Goal: Transaction & Acquisition: Book appointment/travel/reservation

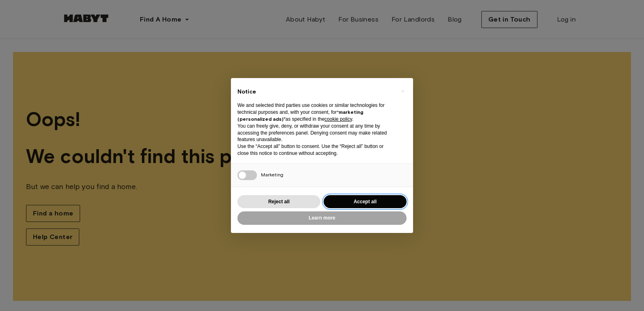
click at [387, 203] on button "Accept all" at bounding box center [365, 201] width 83 height 13
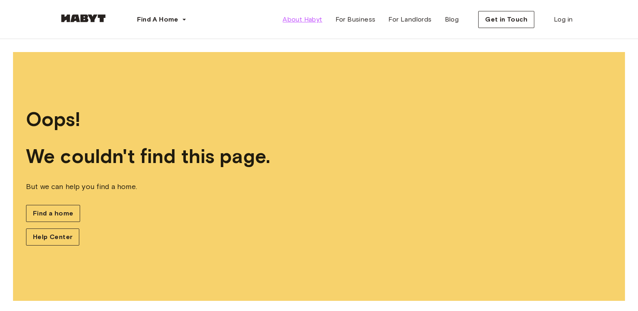
click at [320, 17] on span "About Habyt" at bounding box center [301, 20] width 39 height 10
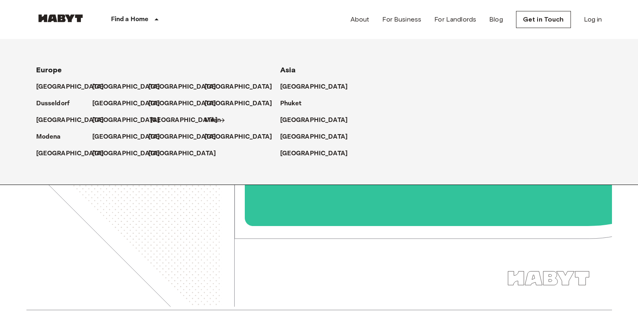
click at [162, 117] on p "[GEOGRAPHIC_DATA]" at bounding box center [184, 120] width 68 height 10
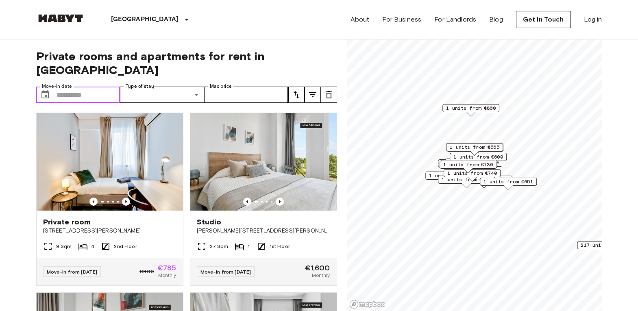
click at [98, 87] on input "Move-in date" at bounding box center [88, 95] width 64 height 16
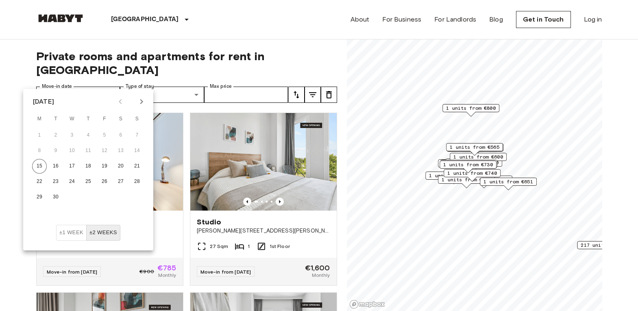
click at [143, 98] on icon "Next month" at bounding box center [142, 102] width 10 height 10
click at [56, 181] on button "21" at bounding box center [55, 181] width 15 height 15
type input "**********"
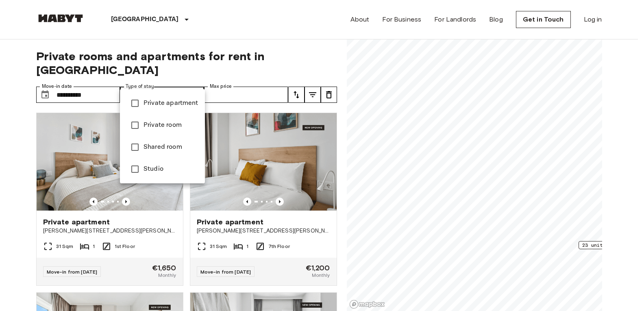
type input "**********"
click at [263, 65] on div at bounding box center [322, 155] width 644 height 311
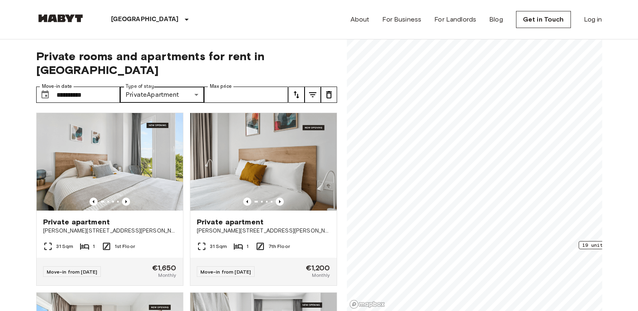
click at [313, 90] on icon "tune" at bounding box center [313, 95] width 10 height 10
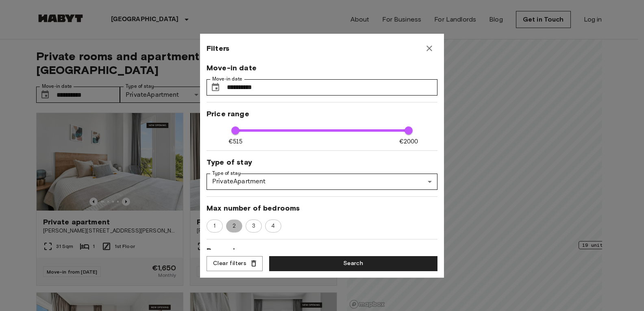
click at [234, 227] on span "2" at bounding box center [234, 226] width 12 height 8
type input "****"
click at [312, 258] on button "Search" at bounding box center [353, 263] width 168 height 15
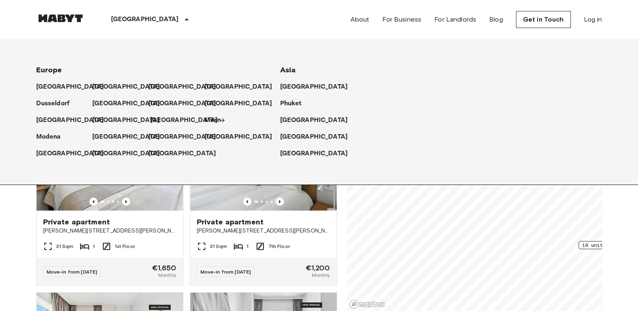
click at [156, 117] on p "[GEOGRAPHIC_DATA]" at bounding box center [184, 120] width 68 height 10
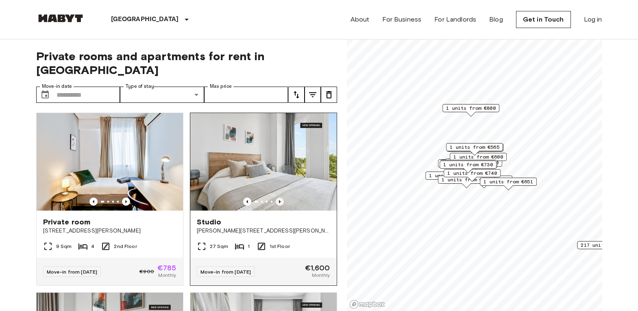
click at [276, 198] on icon "Previous image" at bounding box center [280, 202] width 8 height 8
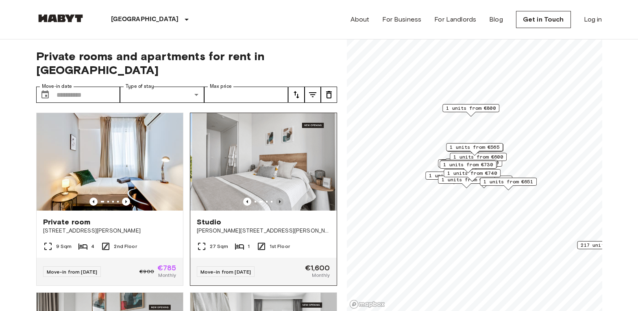
click at [276, 198] on icon "Previous image" at bounding box center [280, 202] width 8 height 8
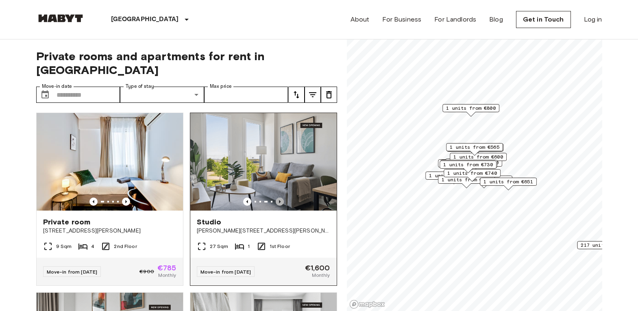
click at [276, 198] on icon "Previous image" at bounding box center [280, 202] width 8 height 8
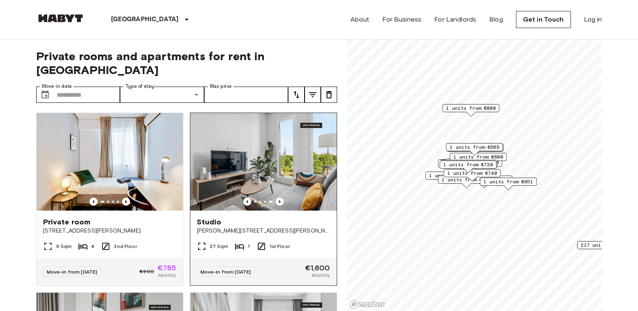
click at [309, 227] on span "[PERSON_NAME][STREET_ADDRESS][PERSON_NAME][PERSON_NAME]" at bounding box center [263, 231] width 133 height 8
